Goal: Transaction & Acquisition: Purchase product/service

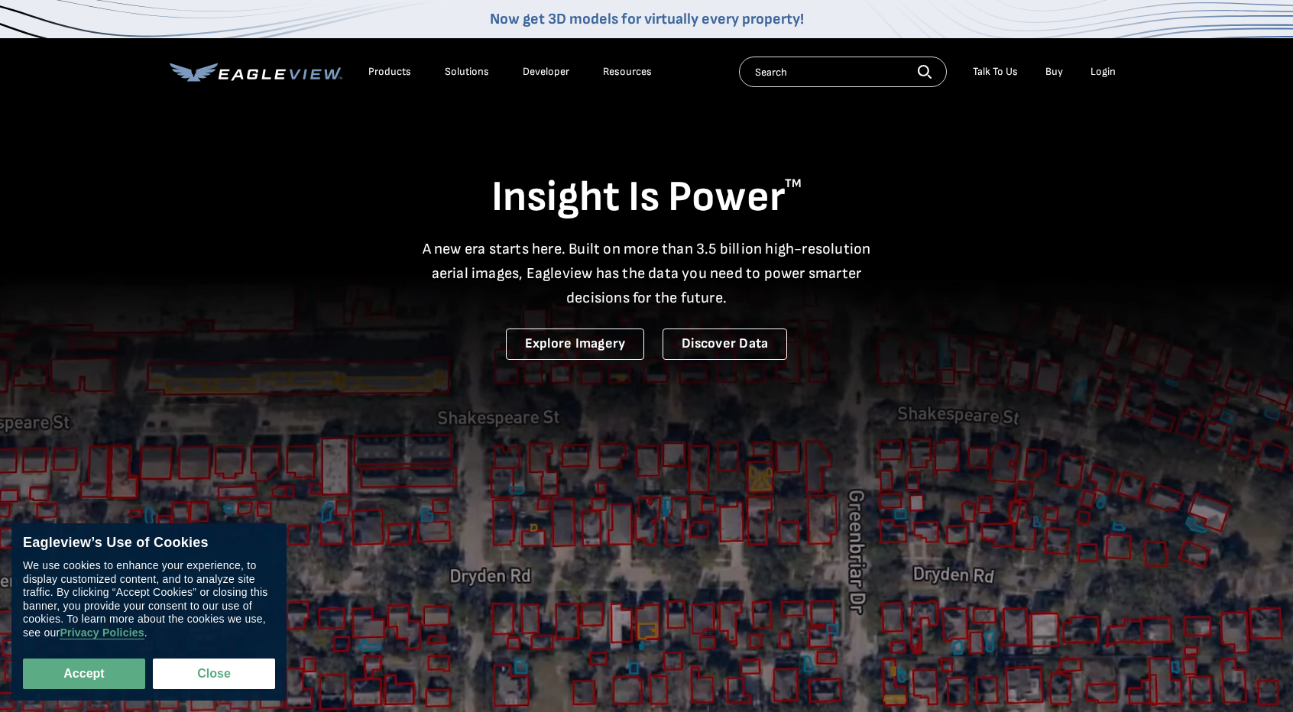
click at [1059, 71] on link "Buy" at bounding box center [1055, 72] width 18 height 14
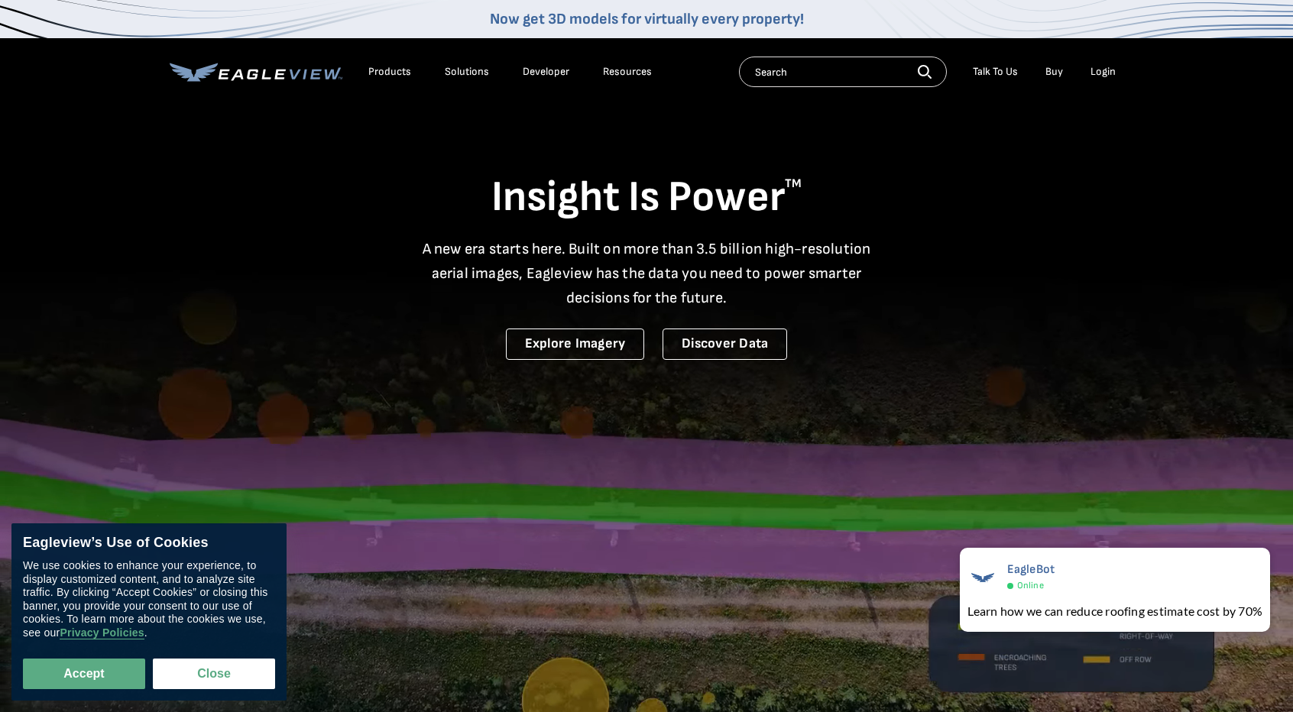
click at [388, 70] on div "Products" at bounding box center [389, 72] width 43 height 14
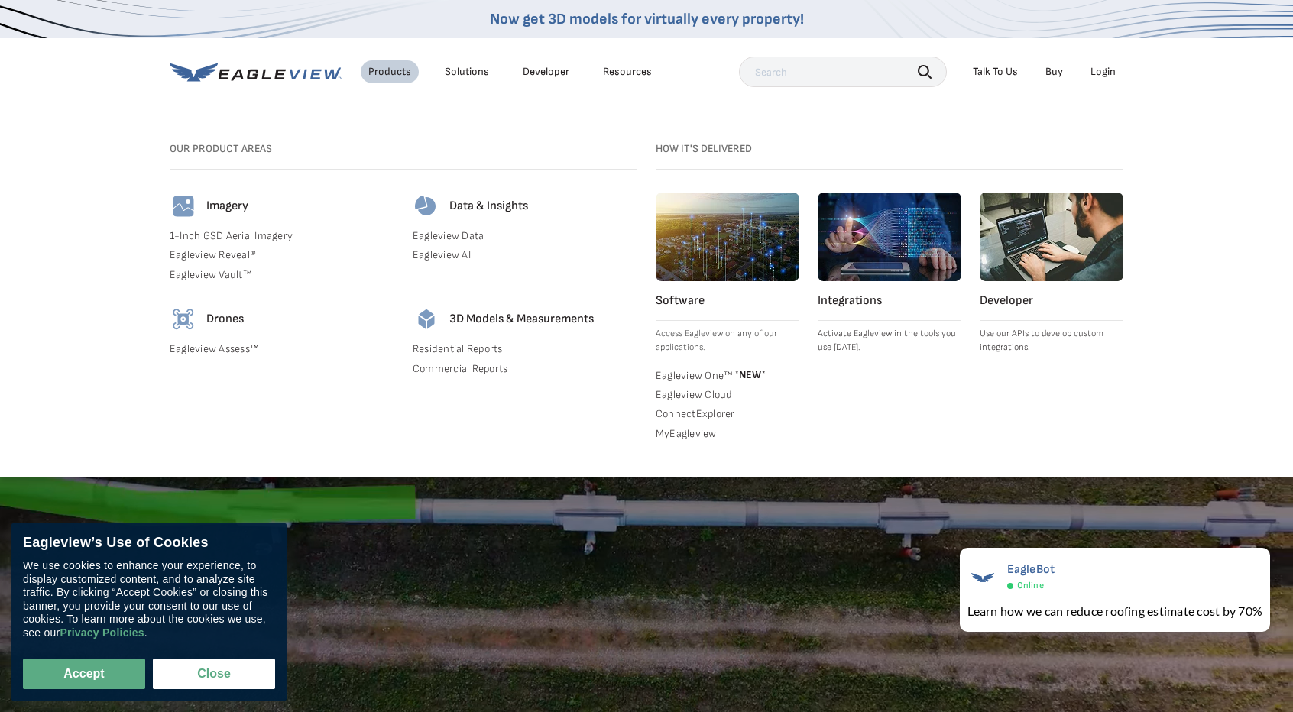
click at [228, 349] on link "Eagleview Assess™" at bounding box center [282, 349] width 225 height 14
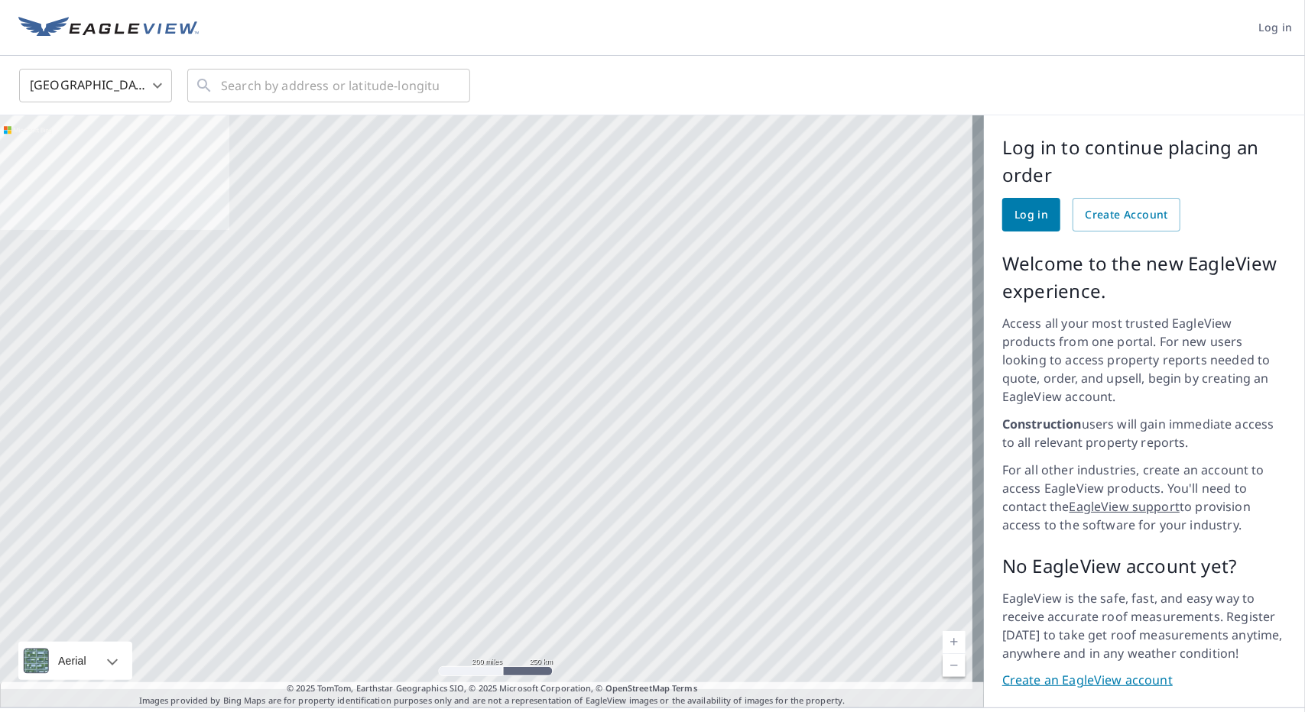
scroll to position [15, 0]
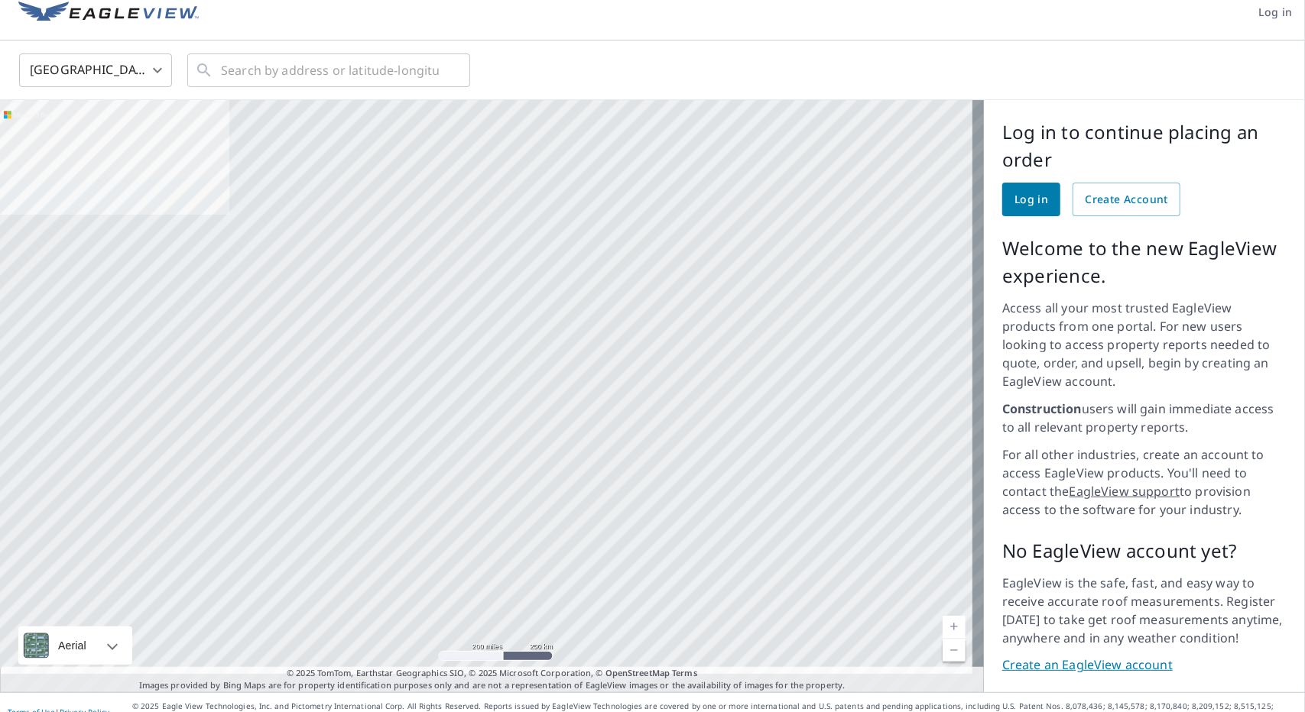
drag, startPoint x: 1271, startPoint y: 287, endPoint x: 1255, endPoint y: 388, distance: 102.2
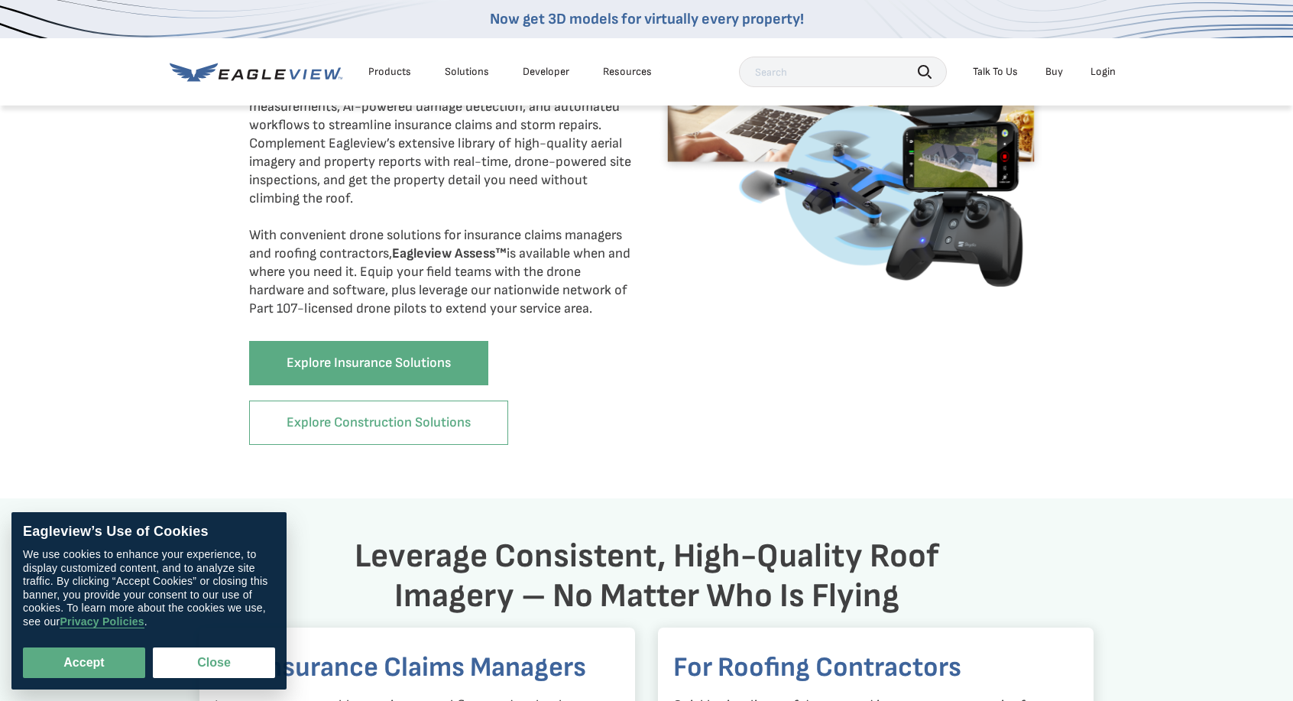
drag, startPoint x: 584, startPoint y: 175, endPoint x: 560, endPoint y: 314, distance: 141.2
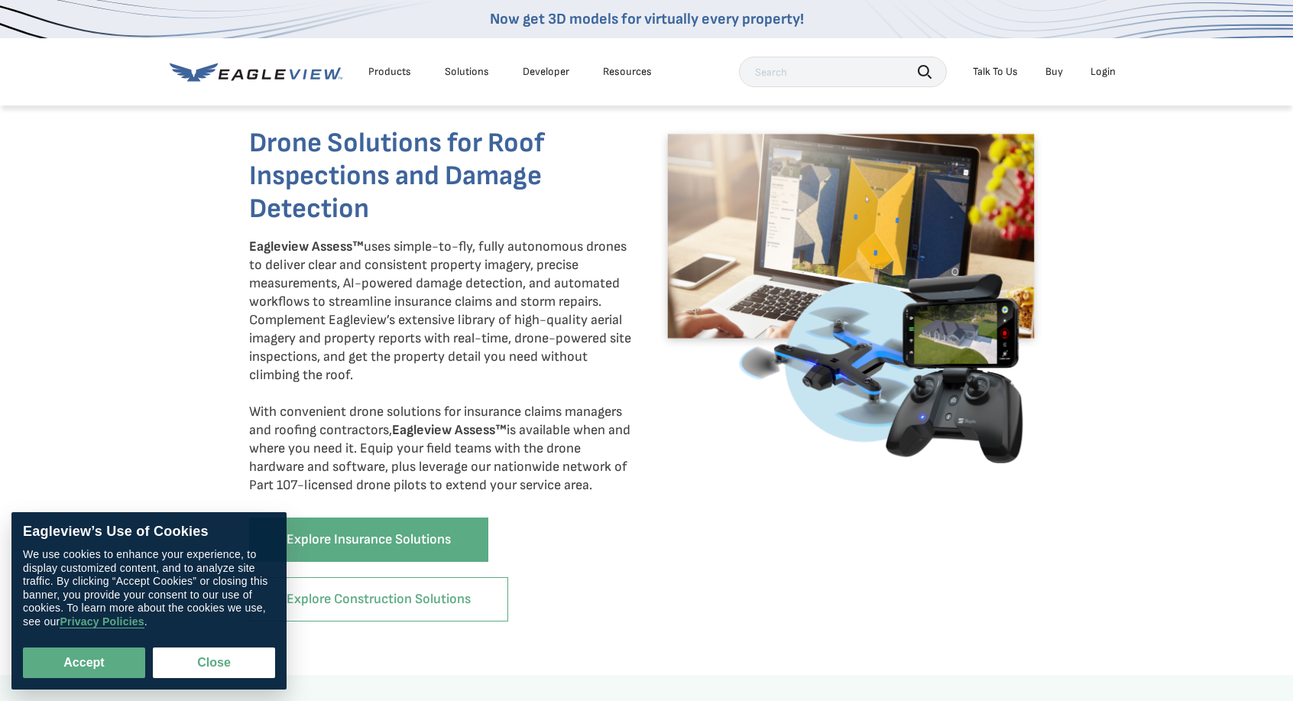
scroll to position [610, 0]
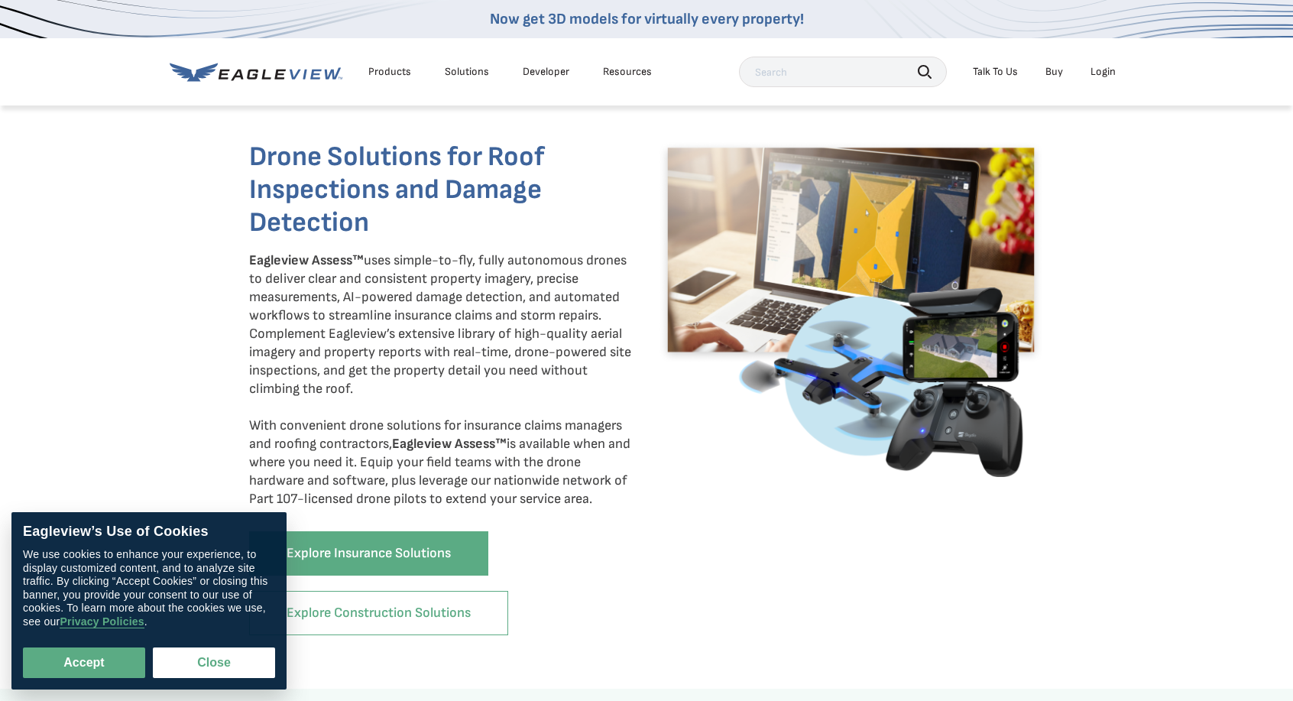
drag, startPoint x: 784, startPoint y: 397, endPoint x: 766, endPoint y: 329, distance: 70.5
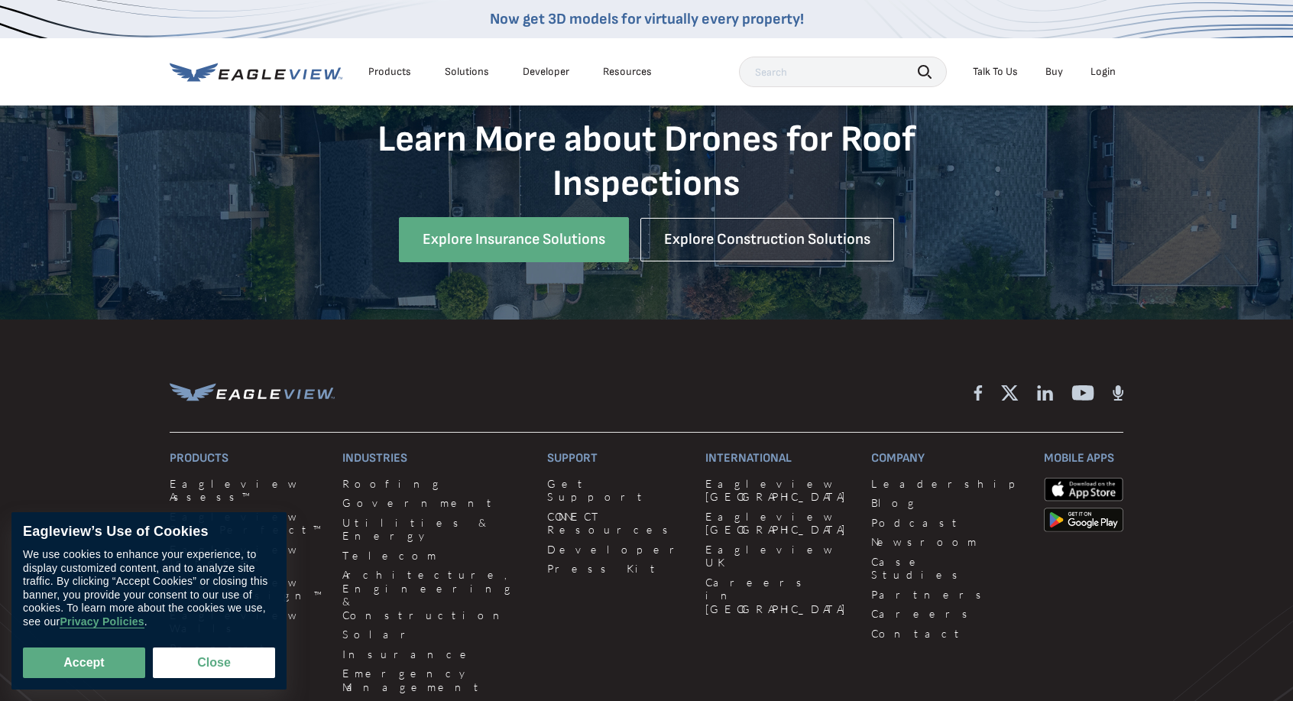
drag, startPoint x: 605, startPoint y: 204, endPoint x: 568, endPoint y: 397, distance: 197.0
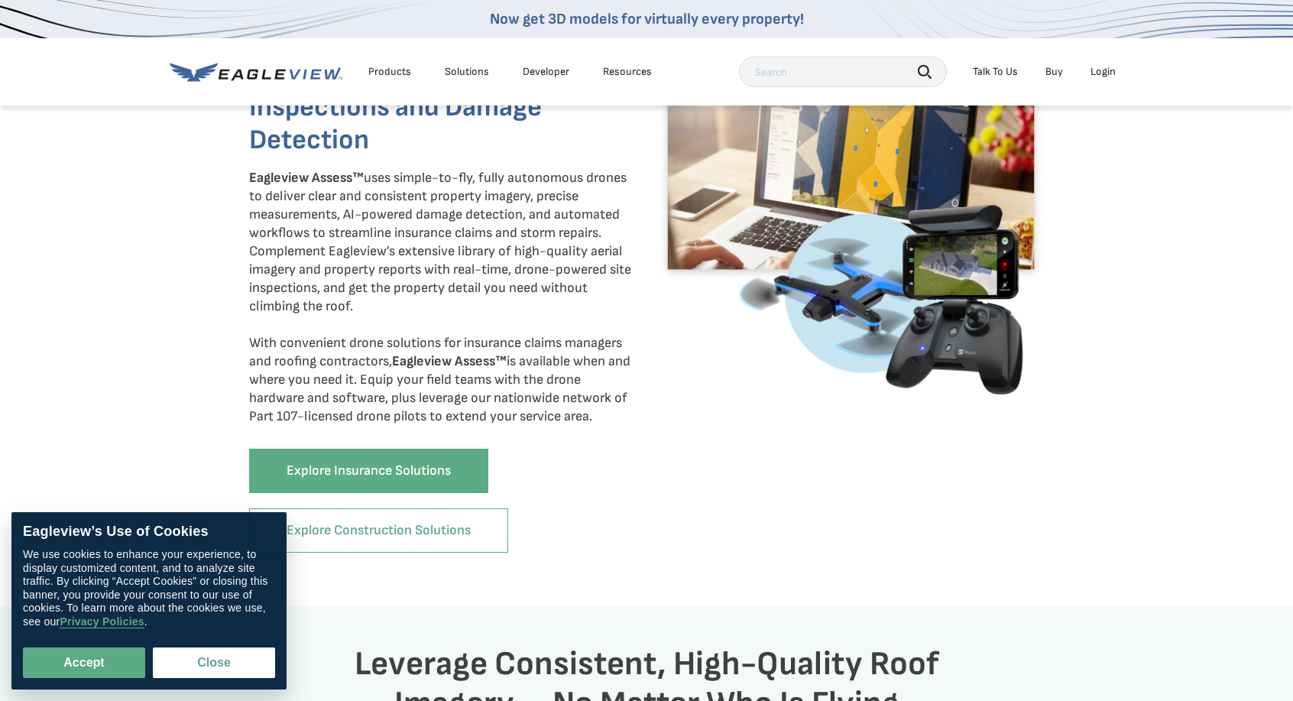
scroll to position [0, 0]
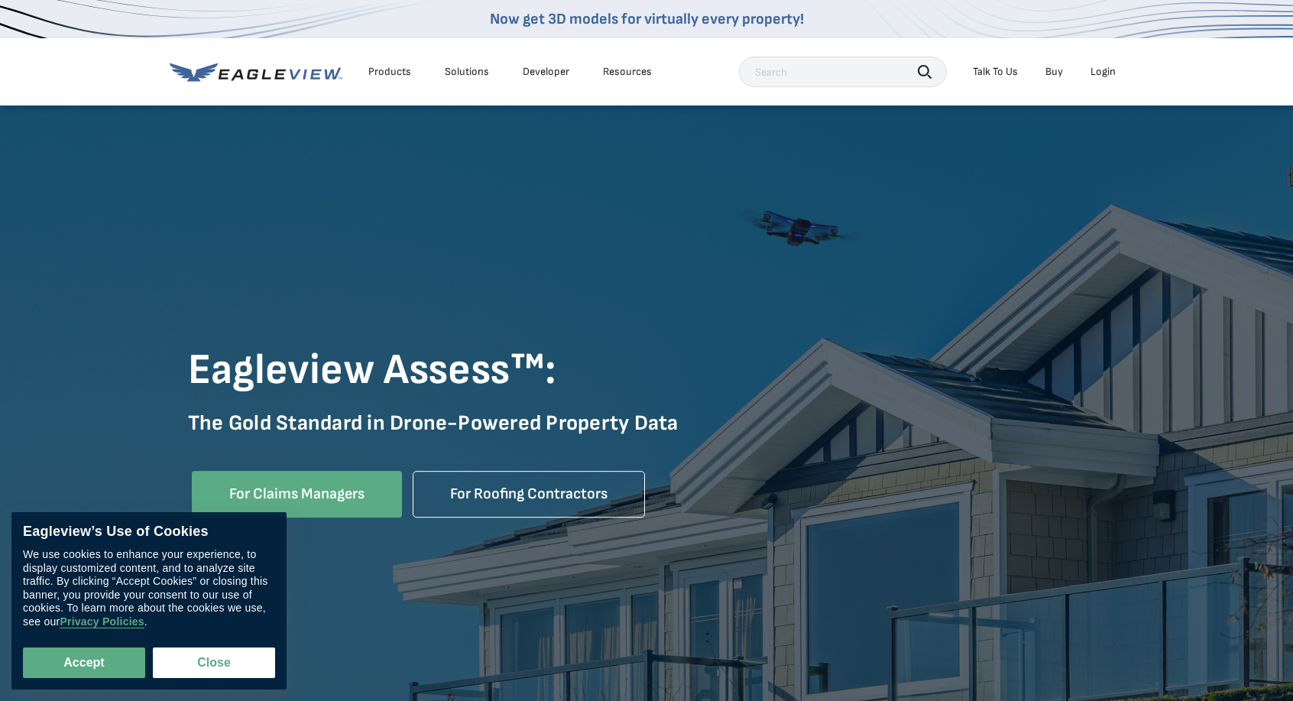
drag, startPoint x: 850, startPoint y: 467, endPoint x: 720, endPoint y: 107, distance: 382.7
